Goal: Book appointment/travel/reservation

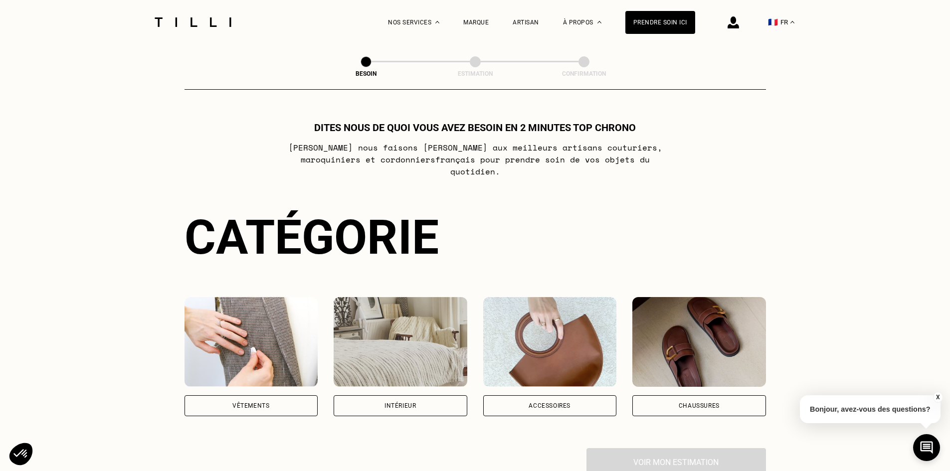
scroll to position [50, 0]
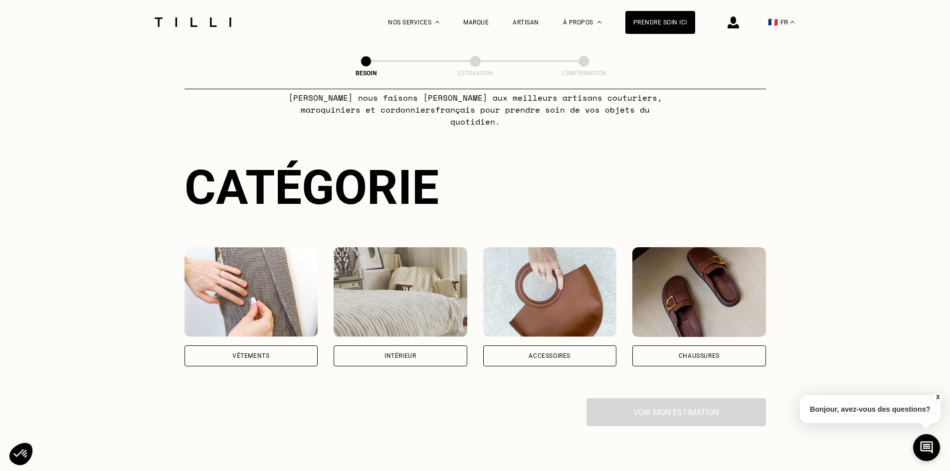
click at [278, 347] on div "Vêtements" at bounding box center [251, 355] width 134 height 21
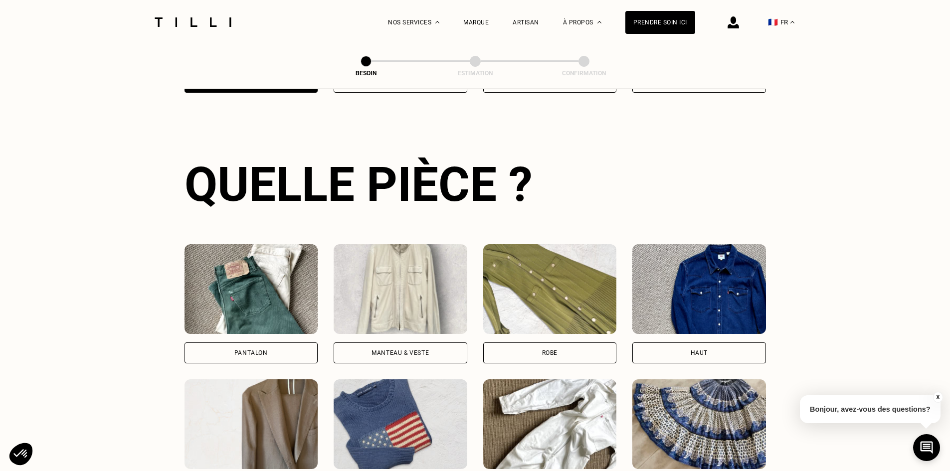
scroll to position [418, 0]
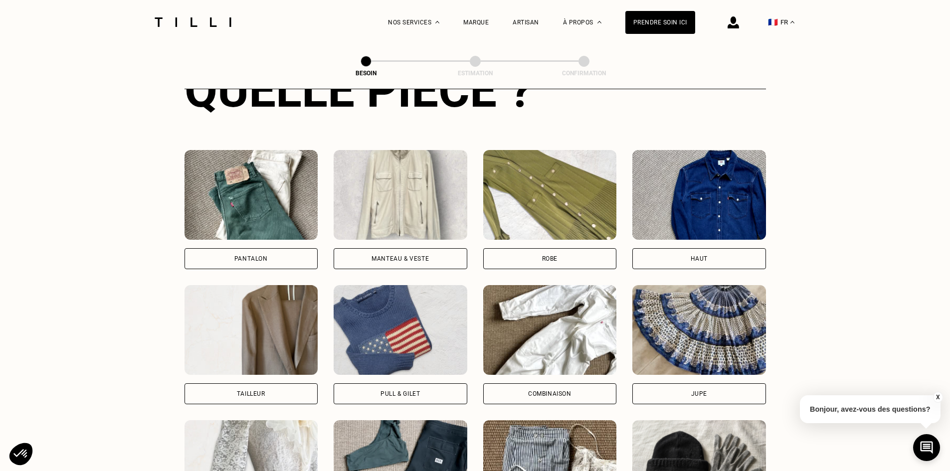
click at [258, 248] on div "Pantalon" at bounding box center [251, 258] width 134 height 21
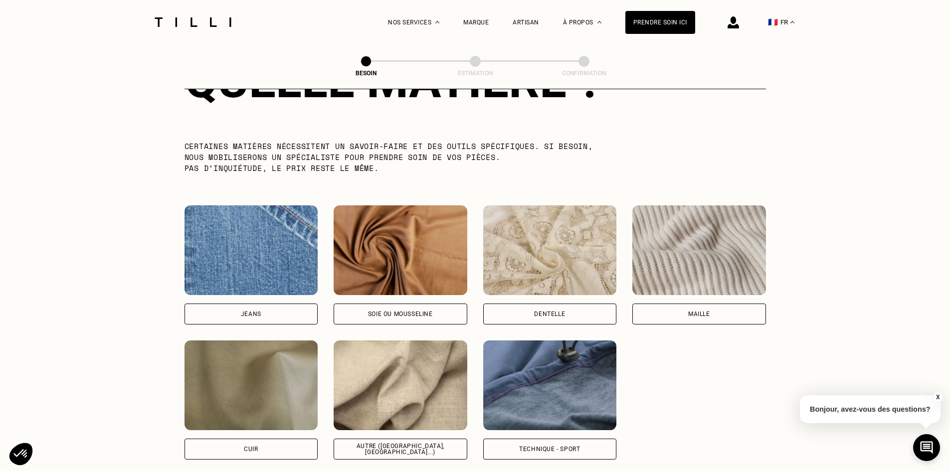
click at [290, 306] on div "Jeans" at bounding box center [251, 314] width 134 height 21
select select "FR"
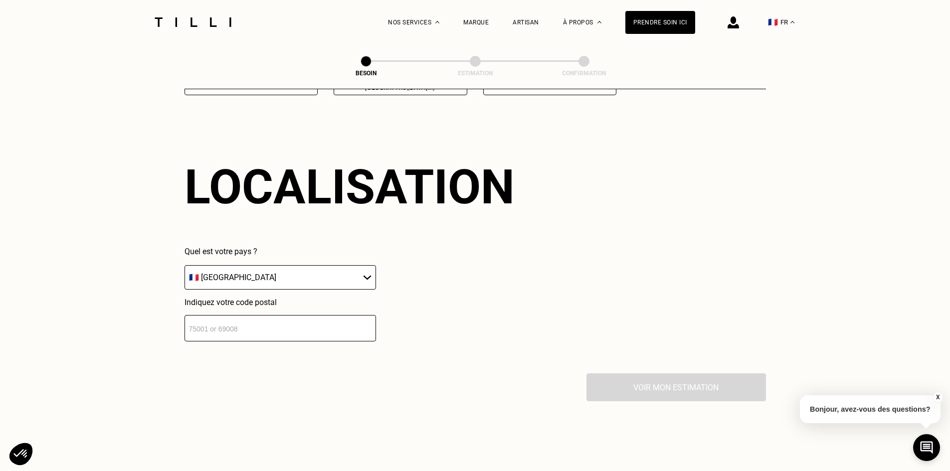
scroll to position [1340, 0]
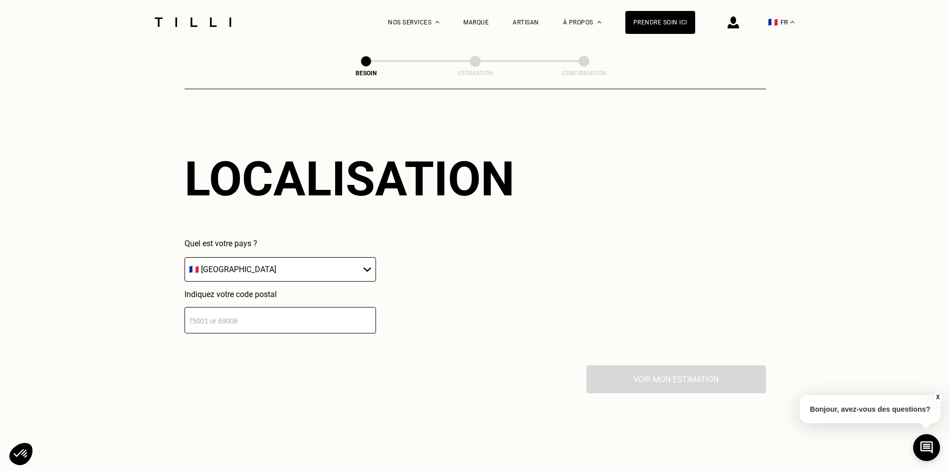
click at [278, 310] on input "number" at bounding box center [279, 320] width 191 height 26
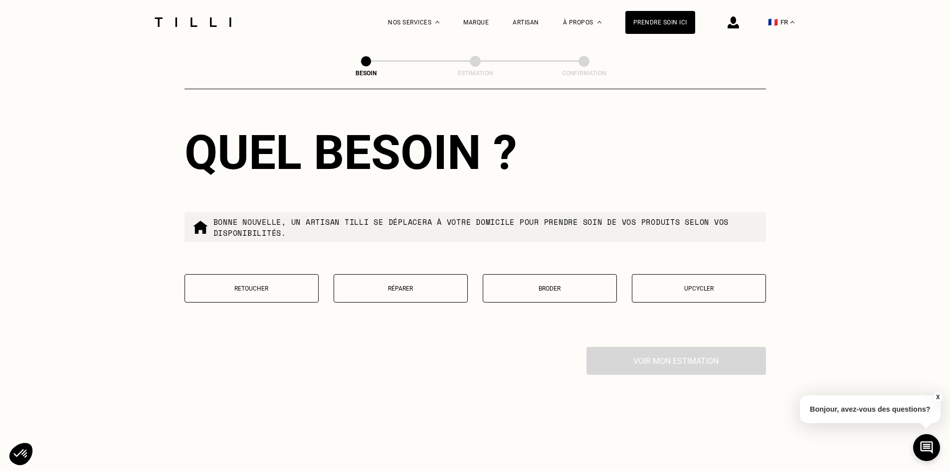
scroll to position [1637, 0]
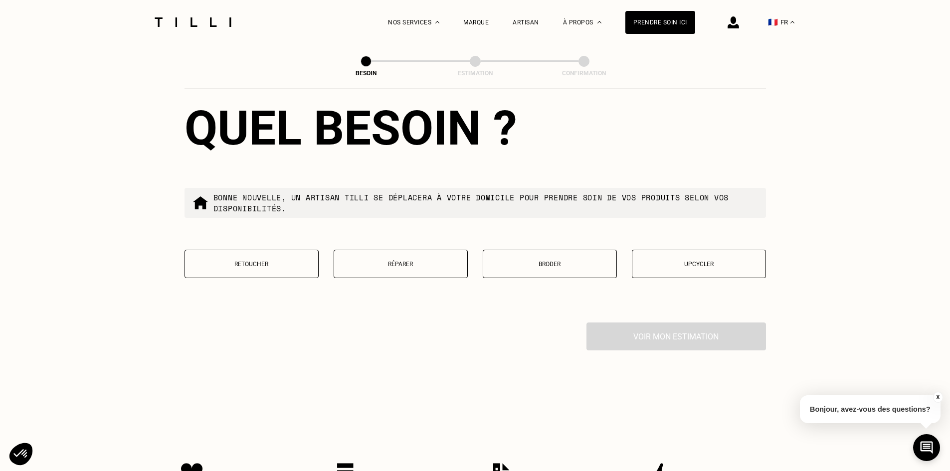
type input "75014"
click at [437, 261] on p "Réparer" at bounding box center [400, 264] width 123 height 7
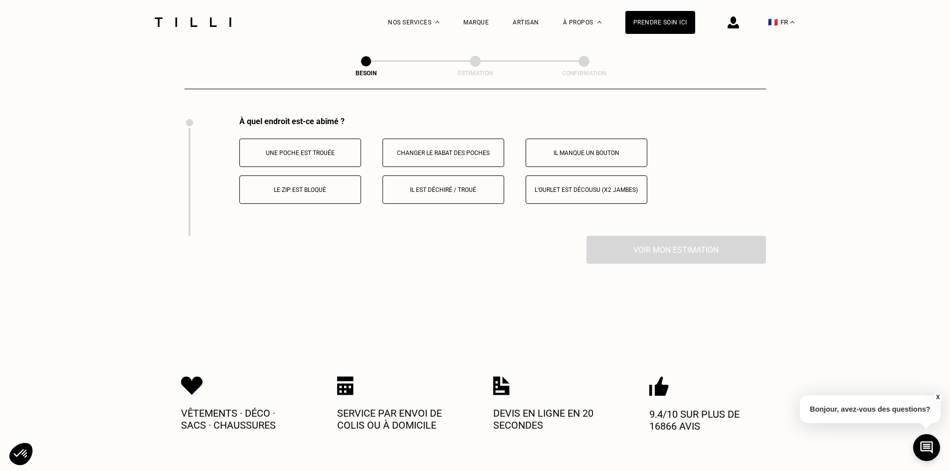
scroll to position [1844, 0]
click at [428, 186] on p "Il est déchiré / troué" at bounding box center [443, 189] width 111 height 7
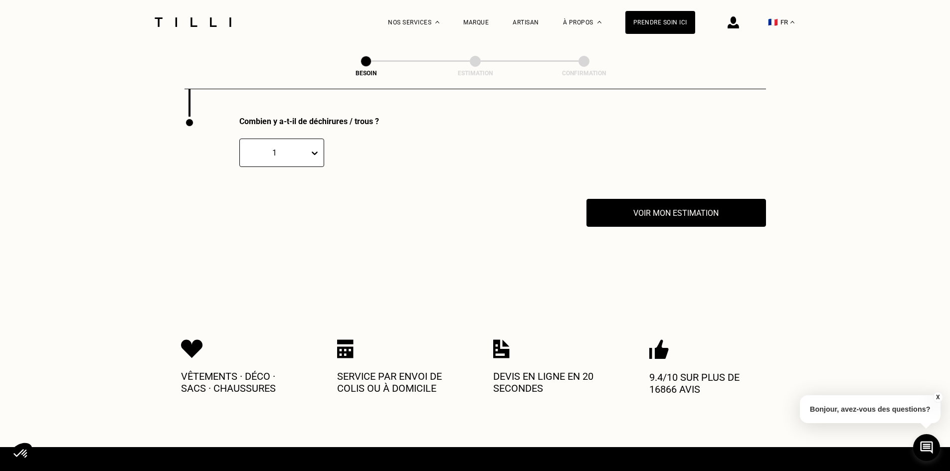
scroll to position [1963, 0]
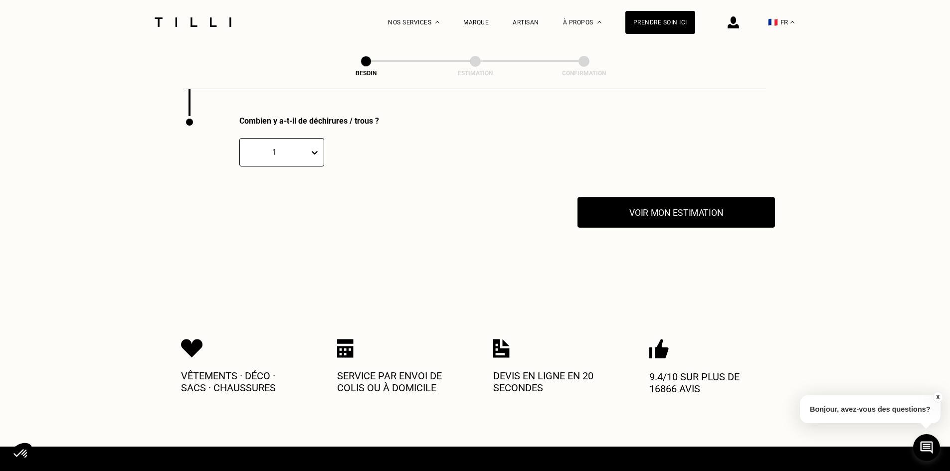
click at [612, 216] on button "Voir mon estimation" at bounding box center [675, 212] width 197 height 31
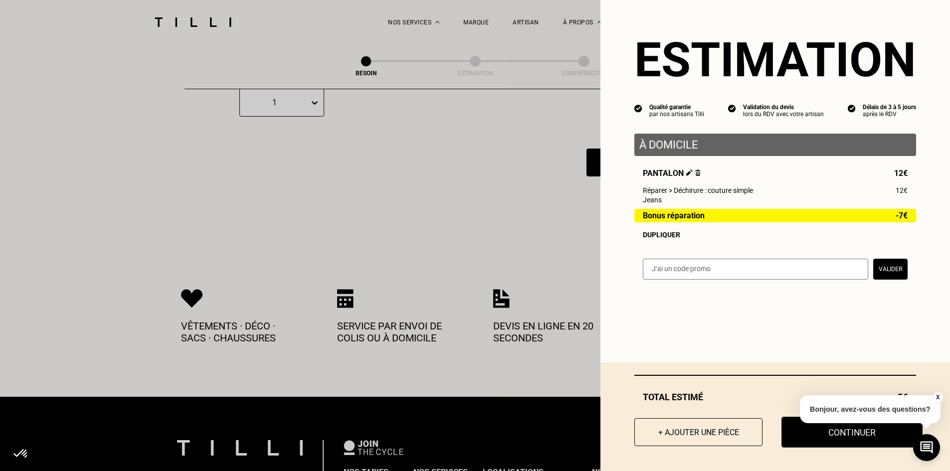
click at [791, 428] on button "Continuer" at bounding box center [851, 432] width 141 height 31
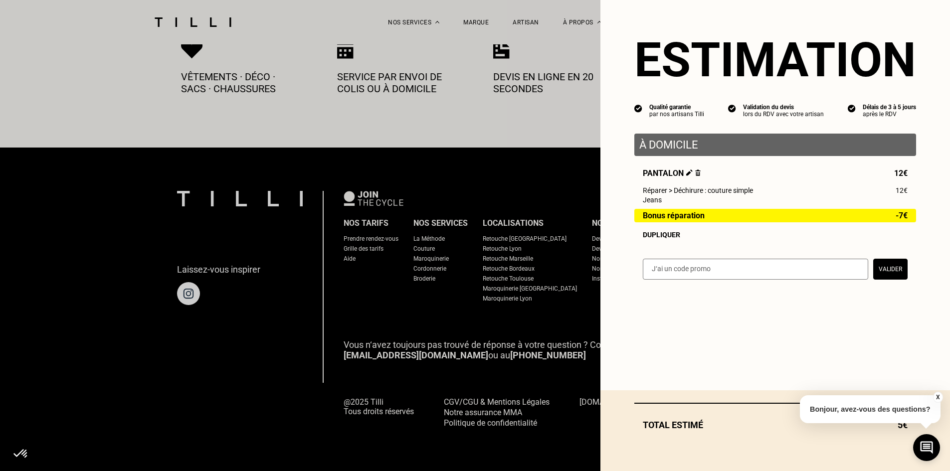
scroll to position [539, 0]
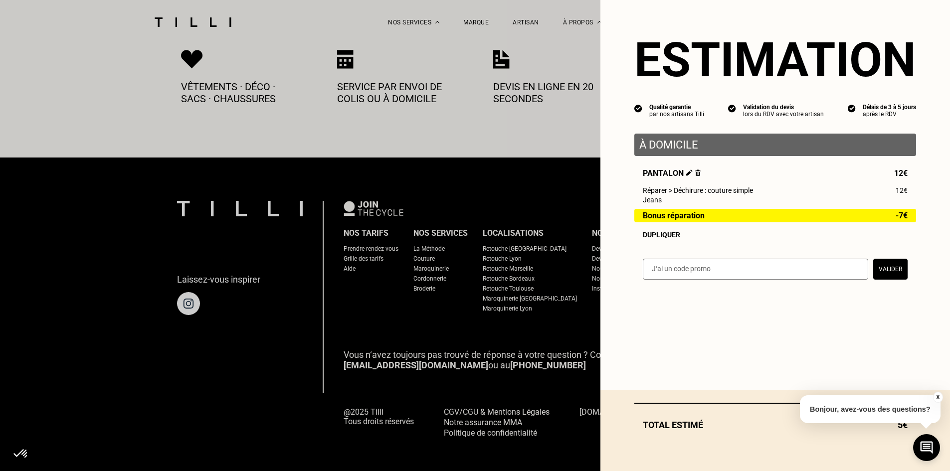
select select "FR"
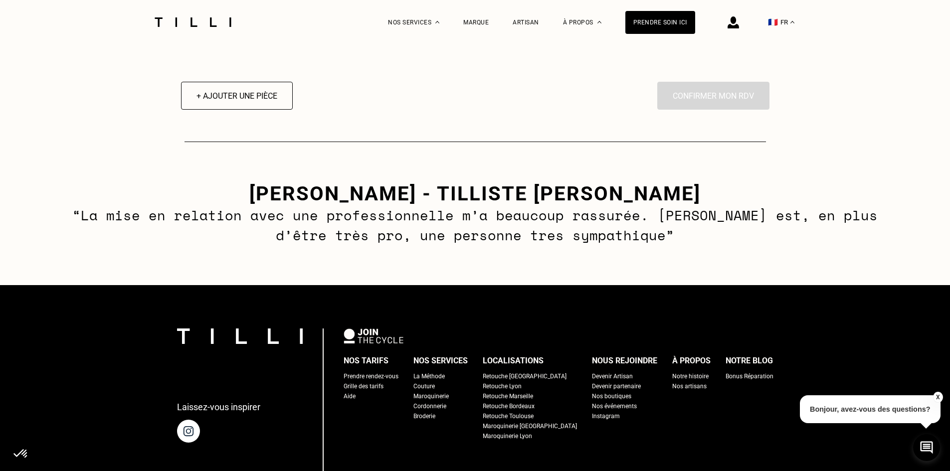
scroll to position [1396, 0]
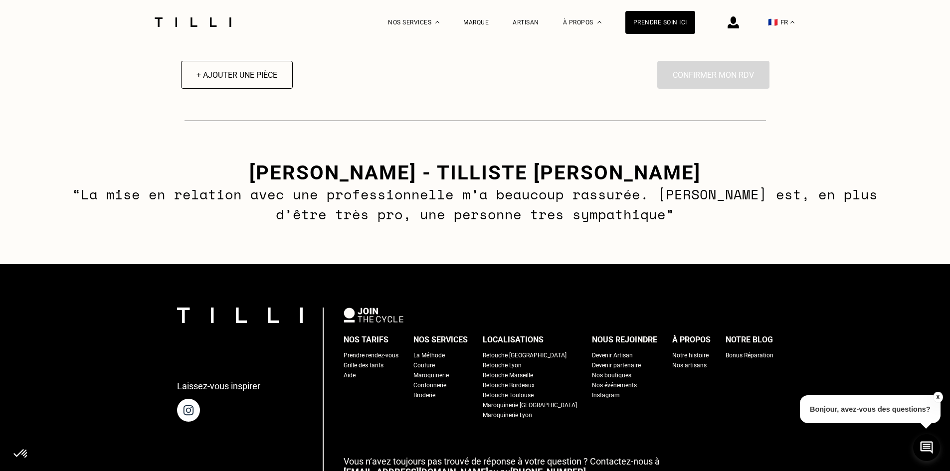
click at [523, 360] on div "Retouche [GEOGRAPHIC_DATA]" at bounding box center [525, 355] width 84 height 10
